Goal: Information Seeking & Learning: Learn about a topic

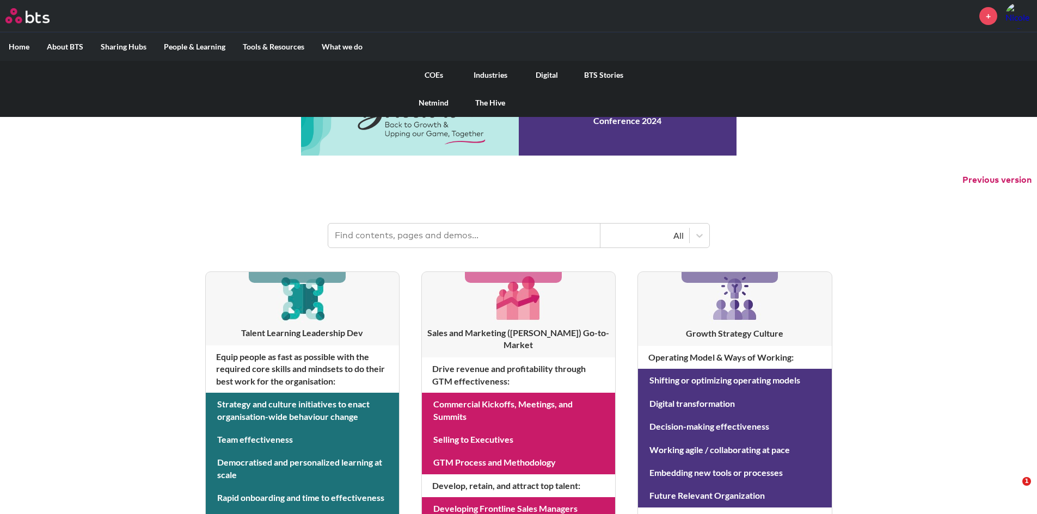
click at [428, 73] on link "COEs" at bounding box center [433, 75] width 57 height 28
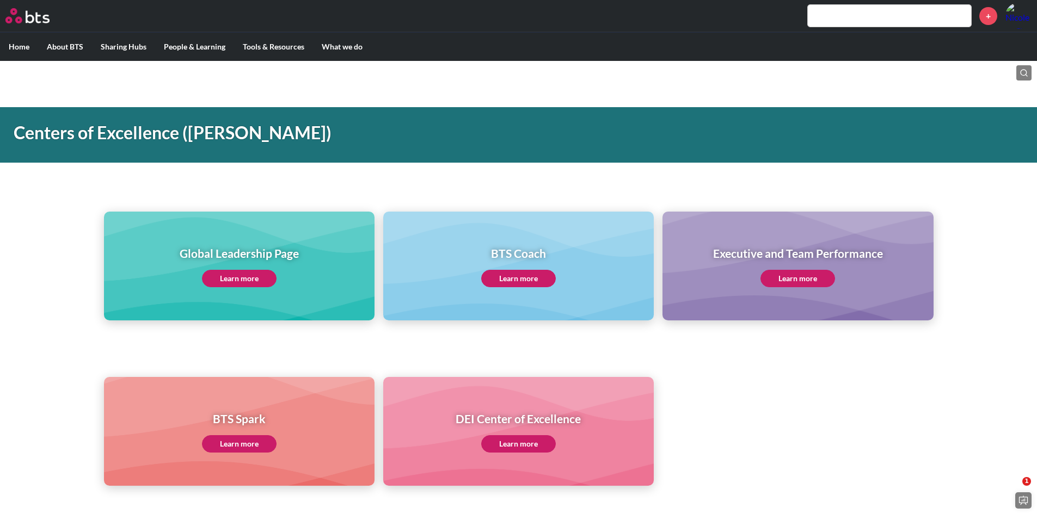
click at [239, 282] on link "Learn more" at bounding box center [239, 278] width 75 height 17
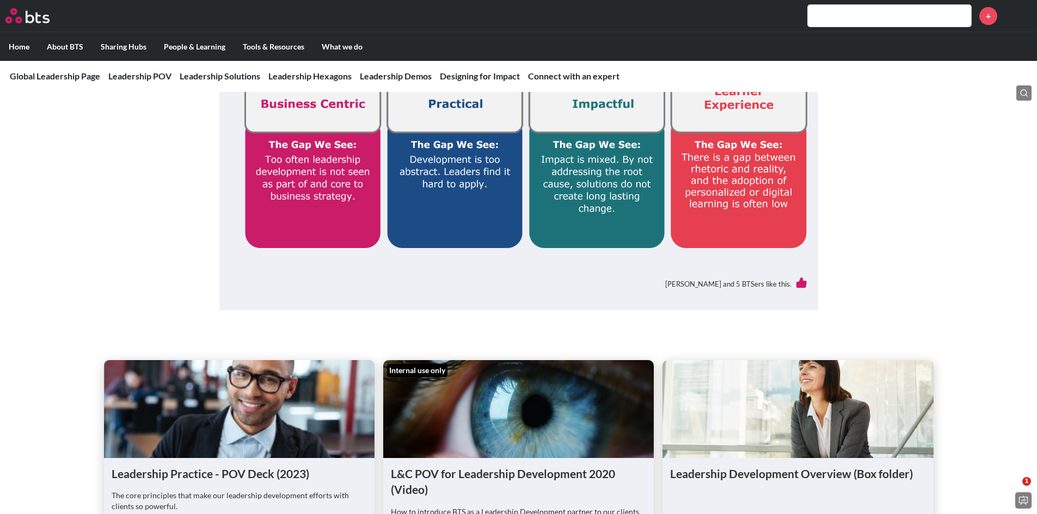
scroll to position [435, 0]
